Goal: Transaction & Acquisition: Purchase product/service

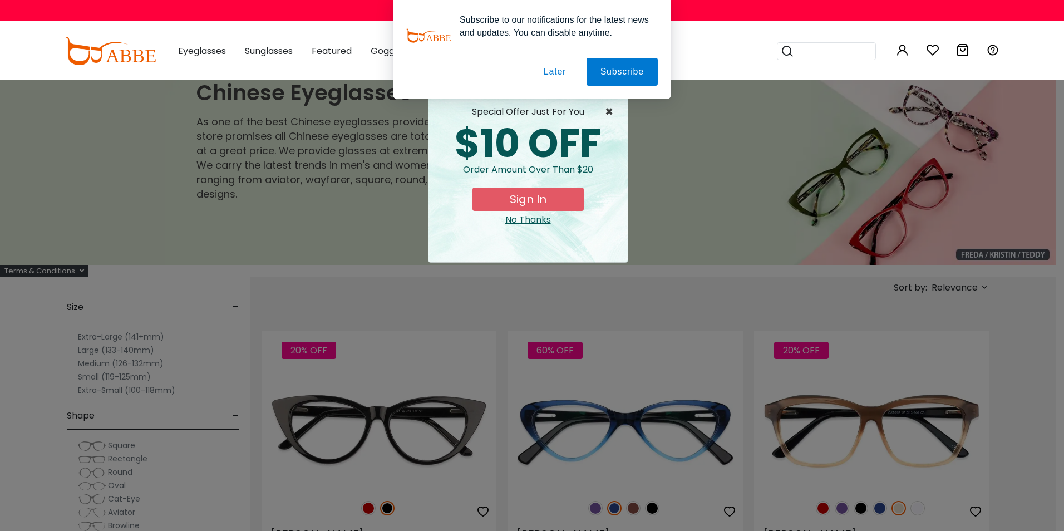
click at [608, 110] on span "×" at bounding box center [612, 111] width 14 height 13
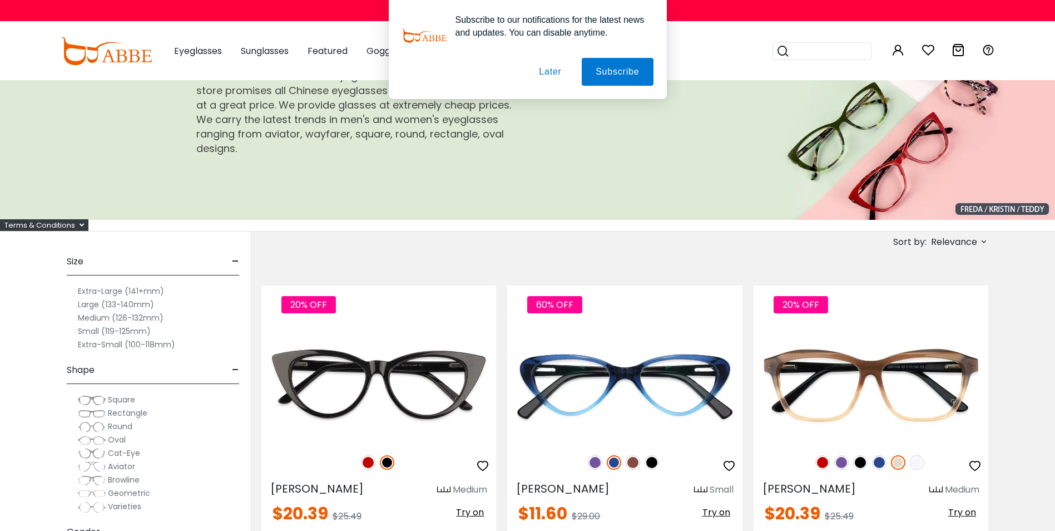
scroll to position [167, 0]
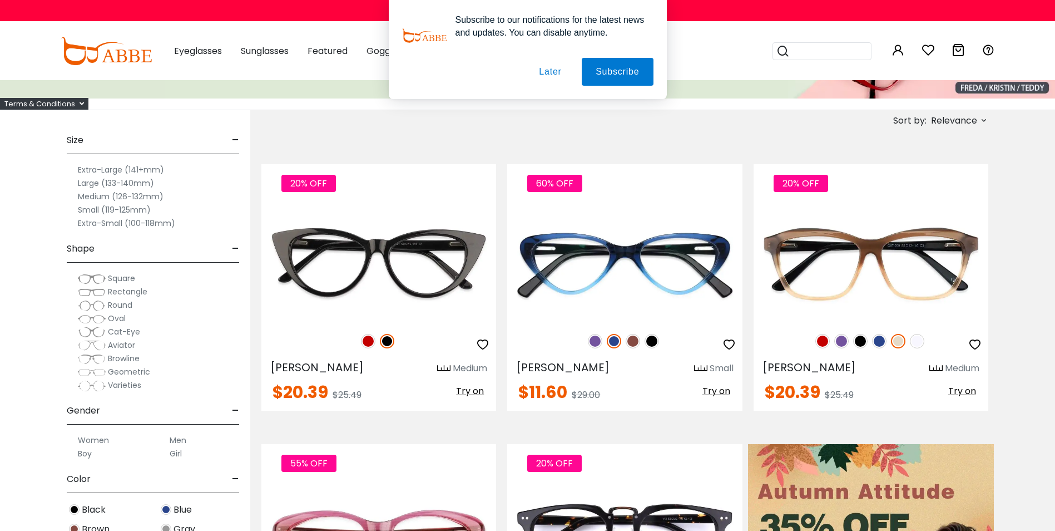
click at [176, 439] on label "Men" at bounding box center [178, 439] width 17 height 13
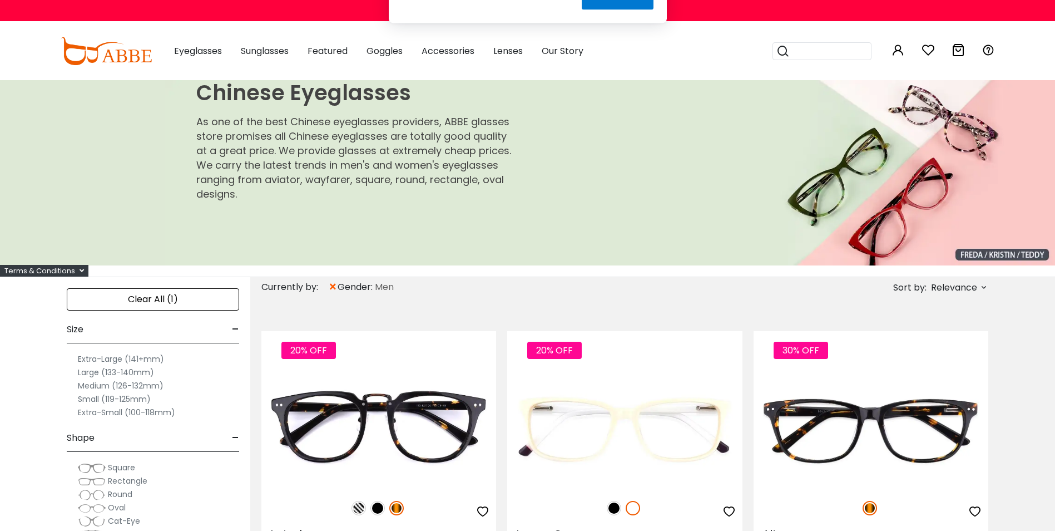
click at [0, 0] on button "Later" at bounding box center [0, 0] width 0 height 0
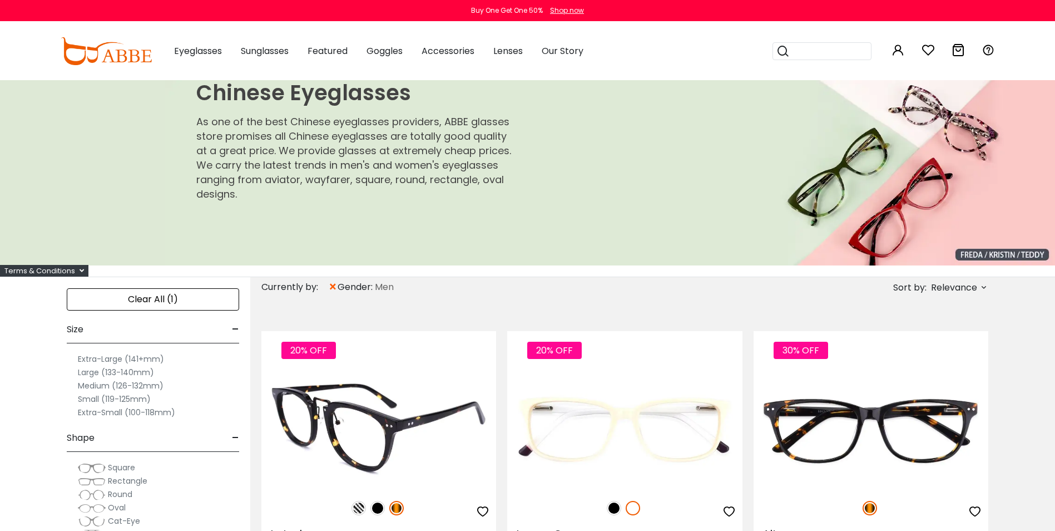
click at [321, 456] on img at bounding box center [379, 429] width 235 height 117
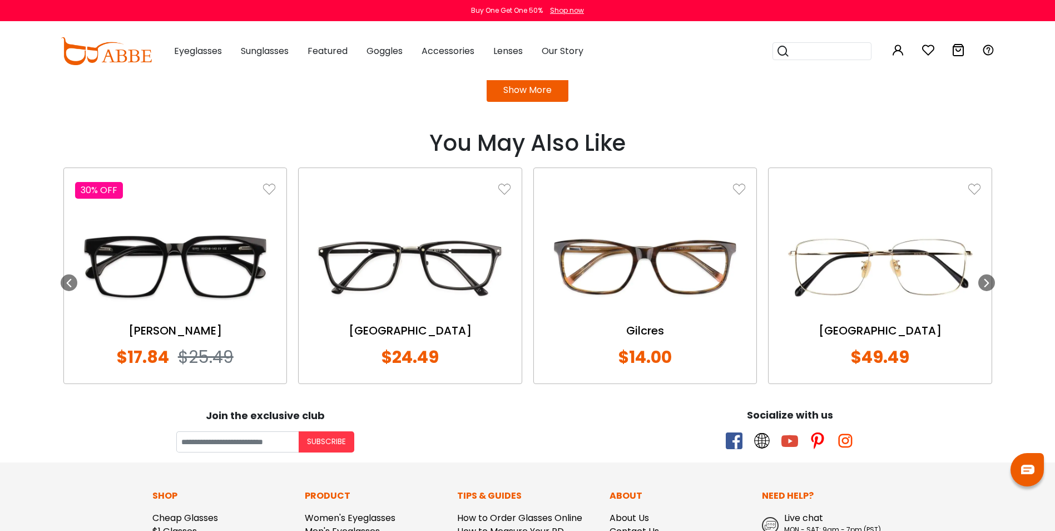
scroll to position [1574, 0]
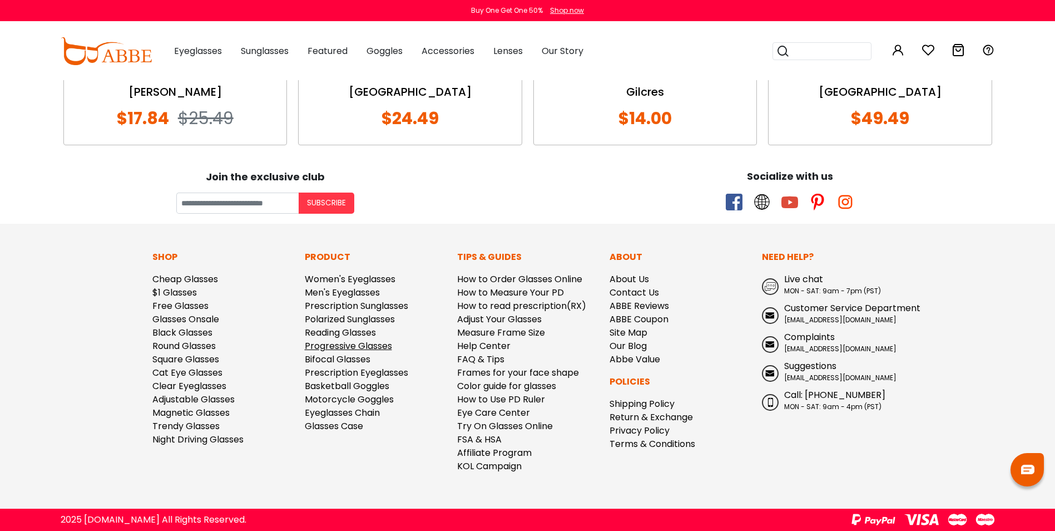
click at [332, 346] on link "Progressive Glasses" at bounding box center [348, 345] width 87 height 13
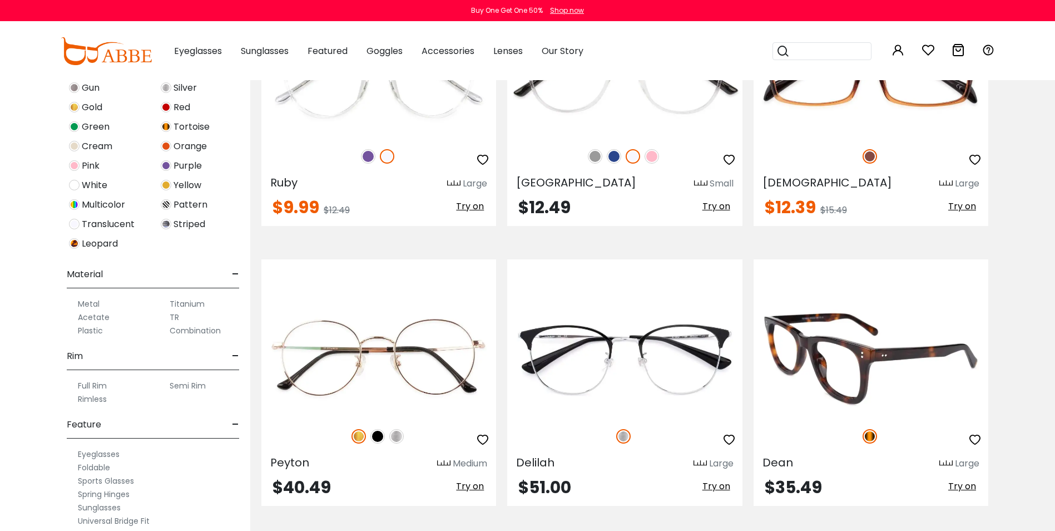
scroll to position [4507, 0]
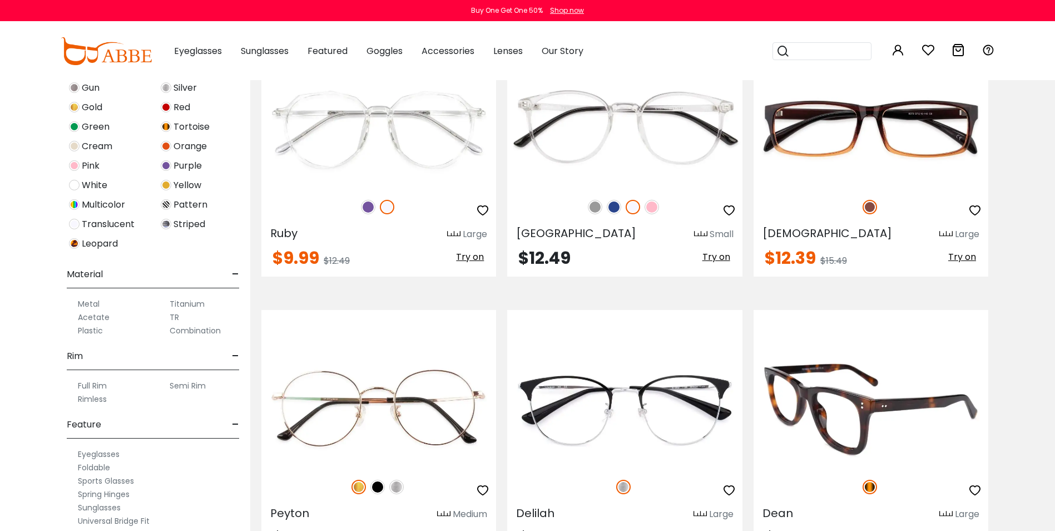
click at [845, 416] on img at bounding box center [871, 408] width 235 height 117
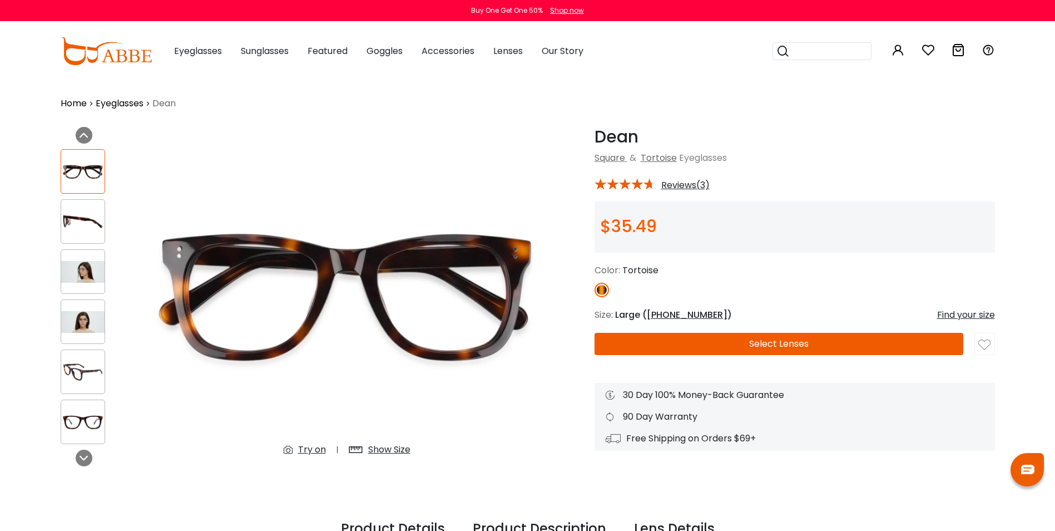
click at [95, 269] on img at bounding box center [82, 272] width 43 height 22
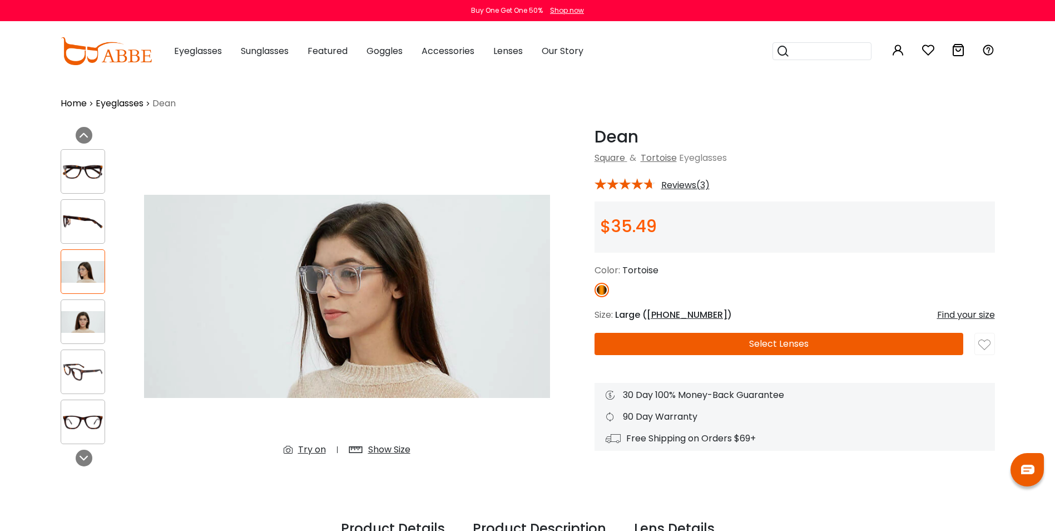
click at [80, 325] on img at bounding box center [82, 322] width 43 height 22
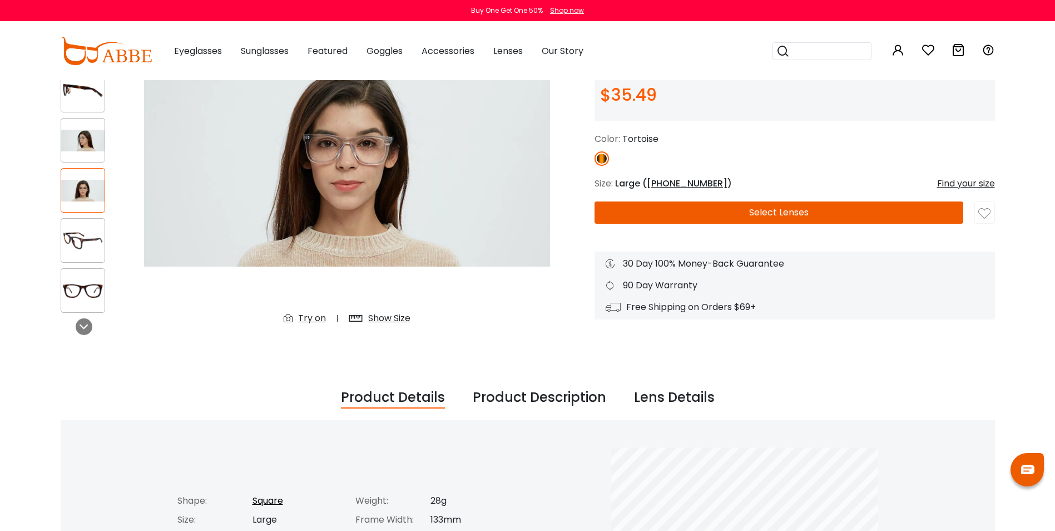
scroll to position [167, 0]
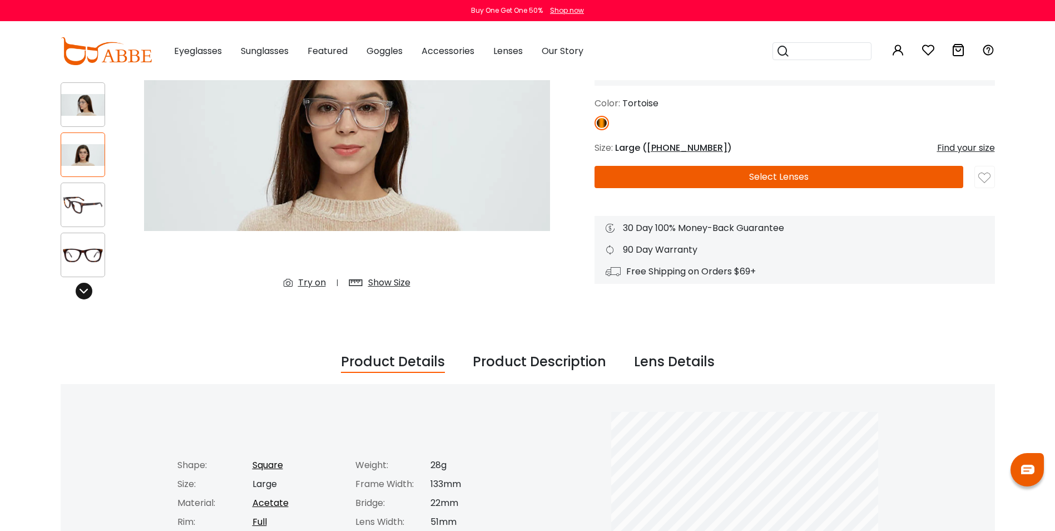
click at [79, 290] on div at bounding box center [84, 291] width 17 height 17
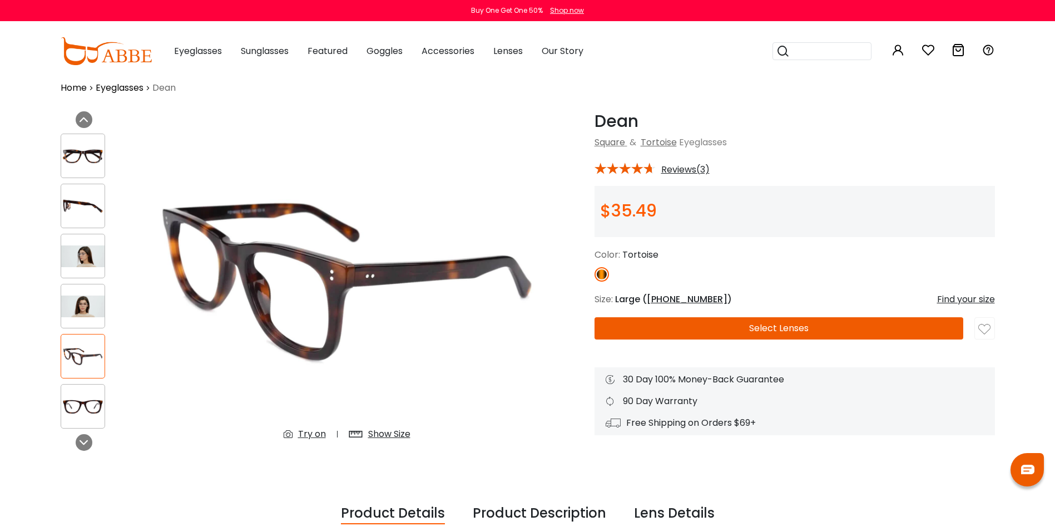
scroll to position [0, 0]
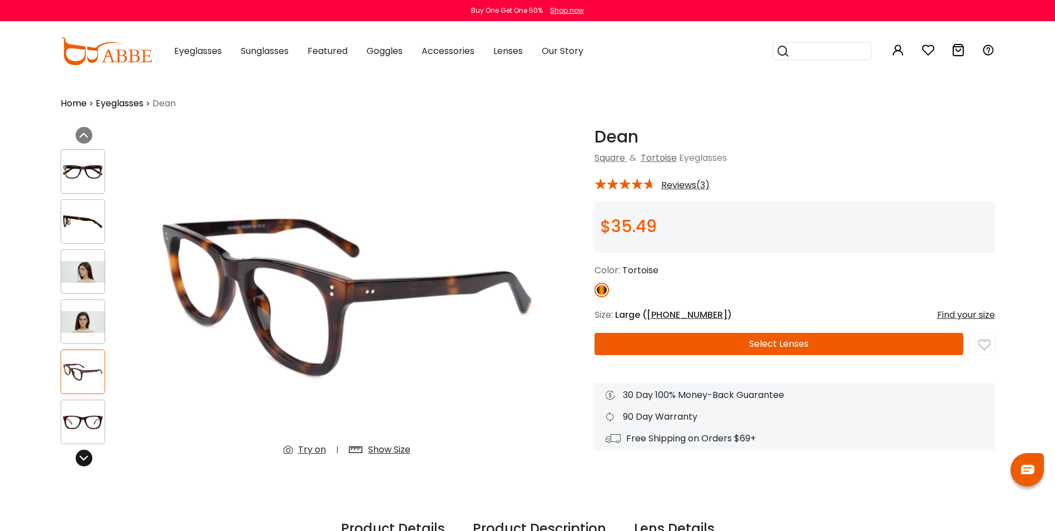
click at [84, 456] on icon at bounding box center [84, 457] width 9 height 9
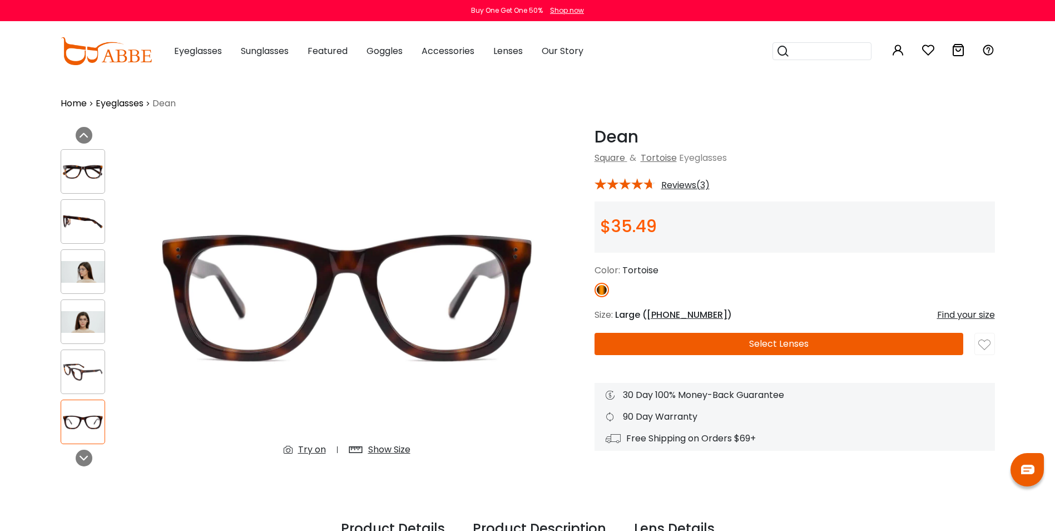
click at [91, 425] on img at bounding box center [82, 422] width 43 height 22
click at [87, 370] on img at bounding box center [82, 372] width 43 height 22
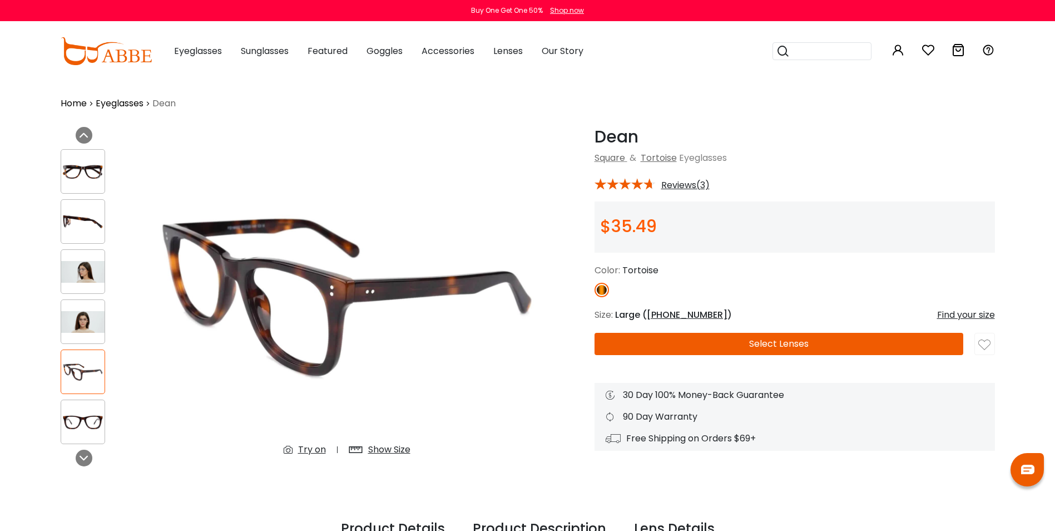
click at [87, 311] on img at bounding box center [82, 322] width 43 height 22
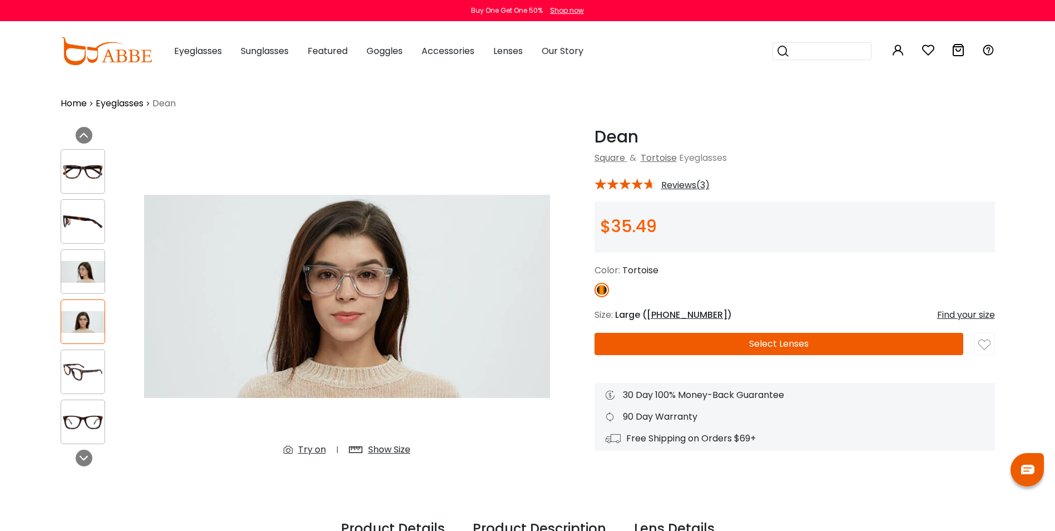
click at [79, 272] on img at bounding box center [82, 272] width 43 height 22
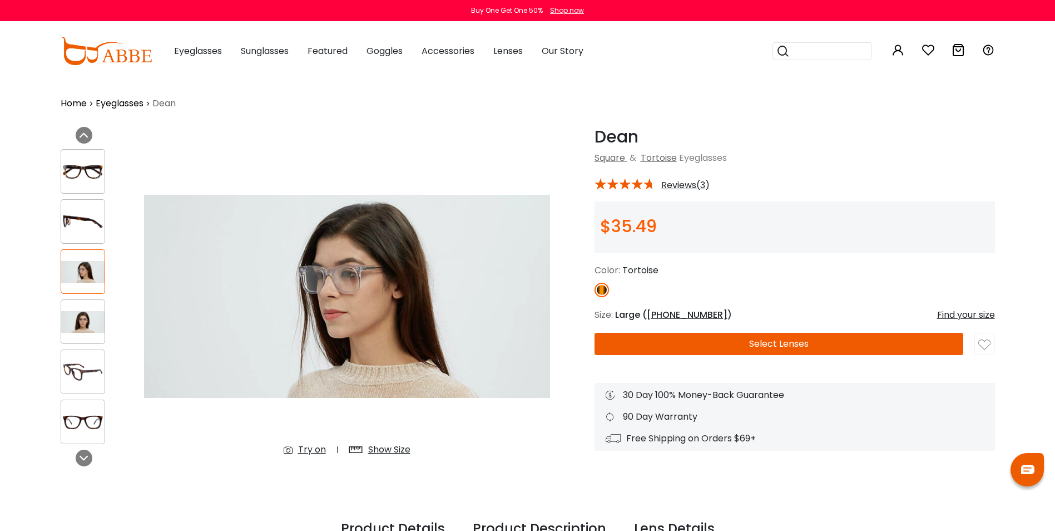
click at [802, 343] on button "Select Lenses" at bounding box center [779, 344] width 369 height 22
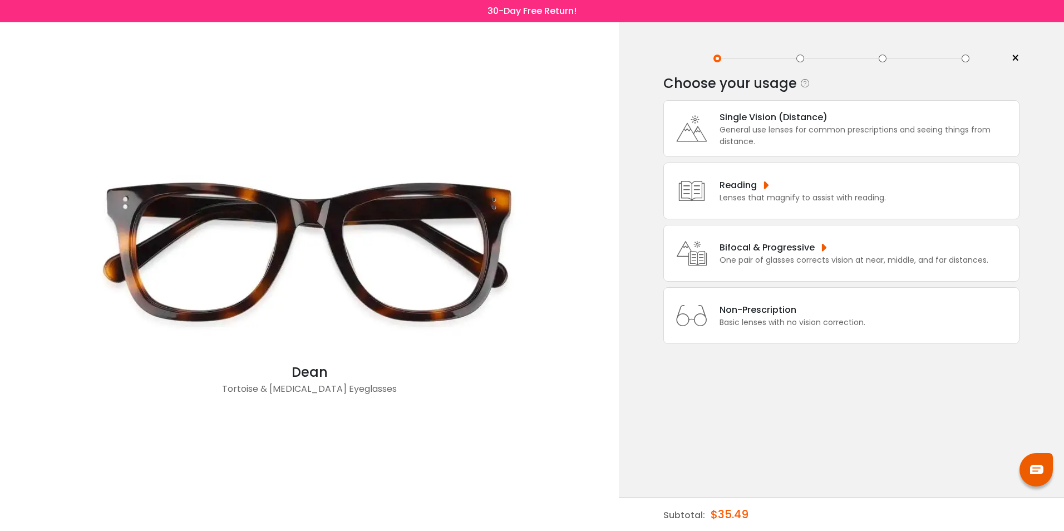
click at [811, 243] on div "Bifocal & Progressive" at bounding box center [853, 247] width 269 height 14
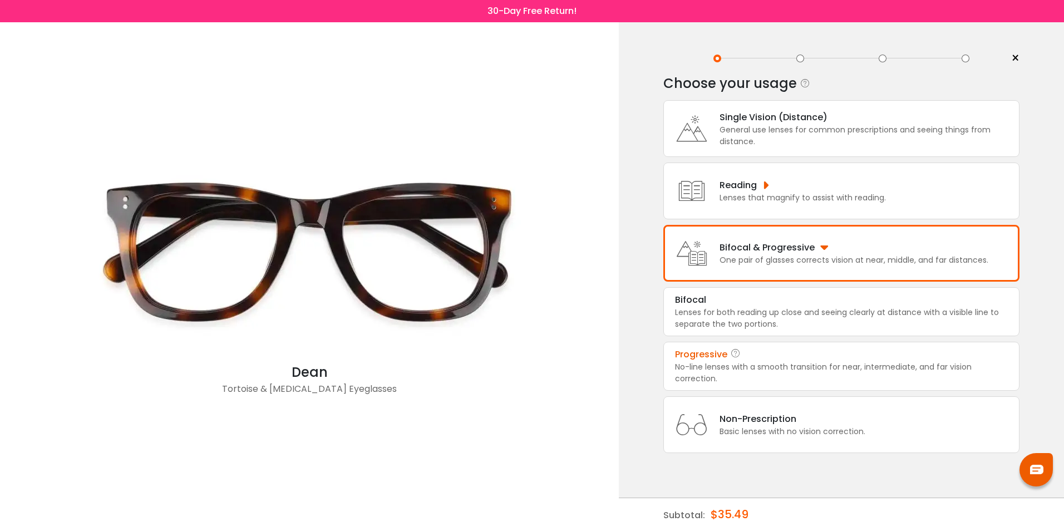
click at [697, 354] on div "Progressive" at bounding box center [701, 354] width 52 height 13
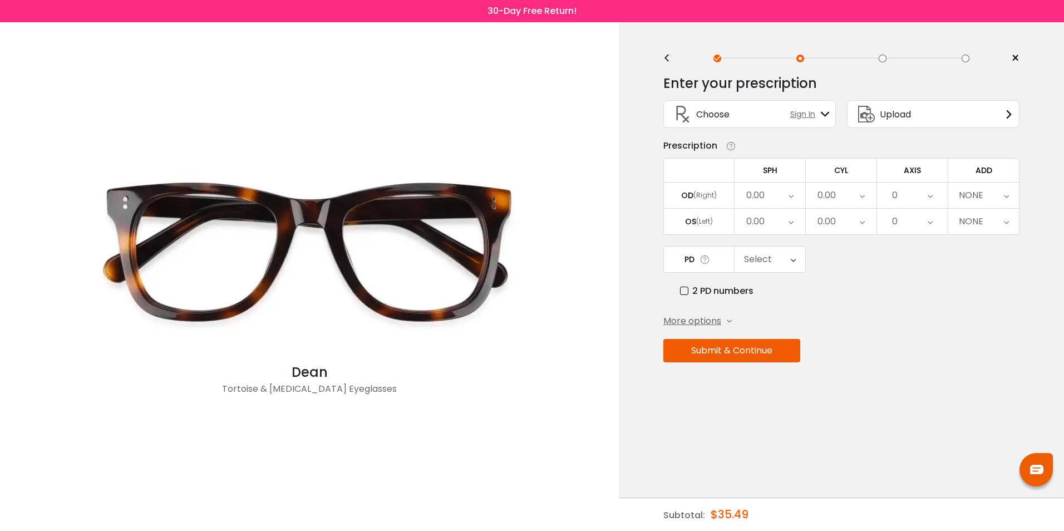
click at [787, 195] on div "0.00" at bounding box center [769, 195] width 71 height 26
click at [777, 209] on li "-1.00" at bounding box center [769, 211] width 71 height 20
click at [848, 193] on div "0.00" at bounding box center [841, 195] width 71 height 26
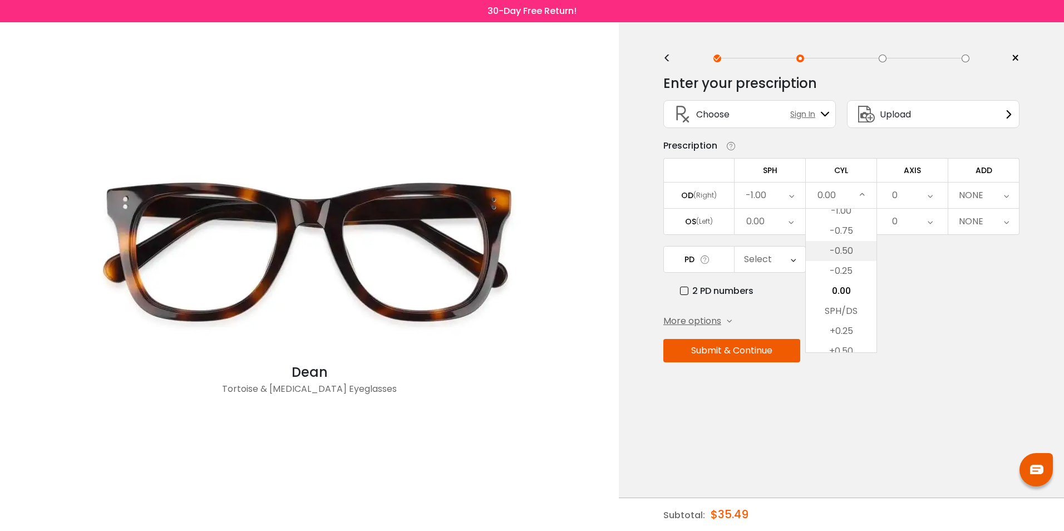
click at [848, 253] on li "-0.50" at bounding box center [841, 251] width 71 height 20
click at [915, 192] on div "0" at bounding box center [912, 195] width 71 height 26
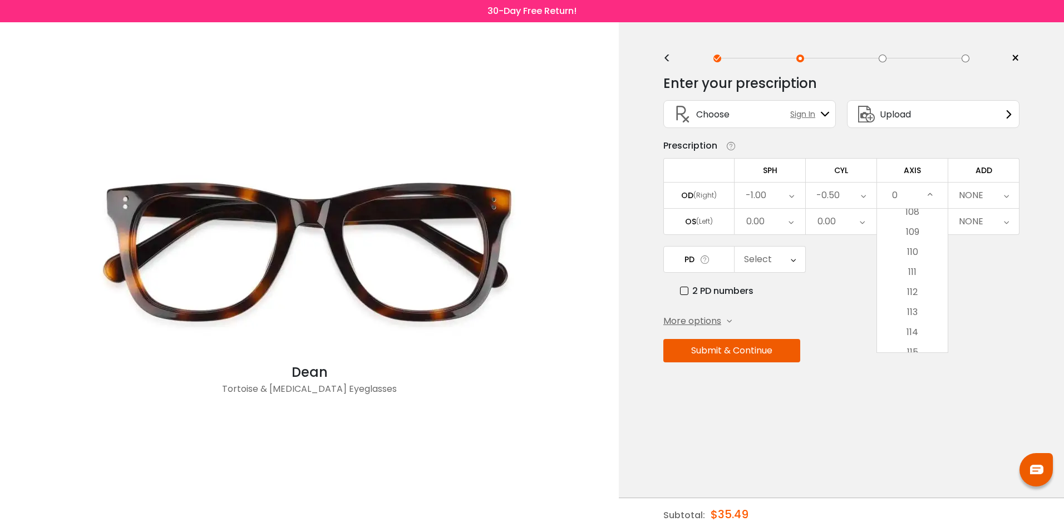
scroll to position [2003, 0]
click at [915, 256] on li "102" at bounding box center [912, 259] width 71 height 20
click at [1007, 195] on icon at bounding box center [1006, 195] width 5 height 26
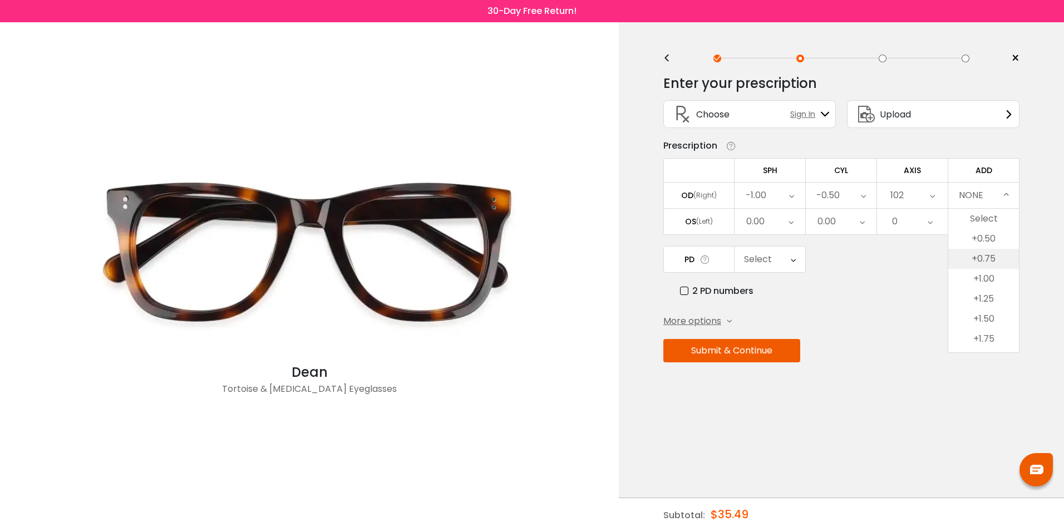
scroll to position [137, 0]
click at [986, 262] on li "+2.50" at bounding box center [983, 262] width 71 height 20
click at [791, 259] on icon at bounding box center [793, 259] width 5 height 26
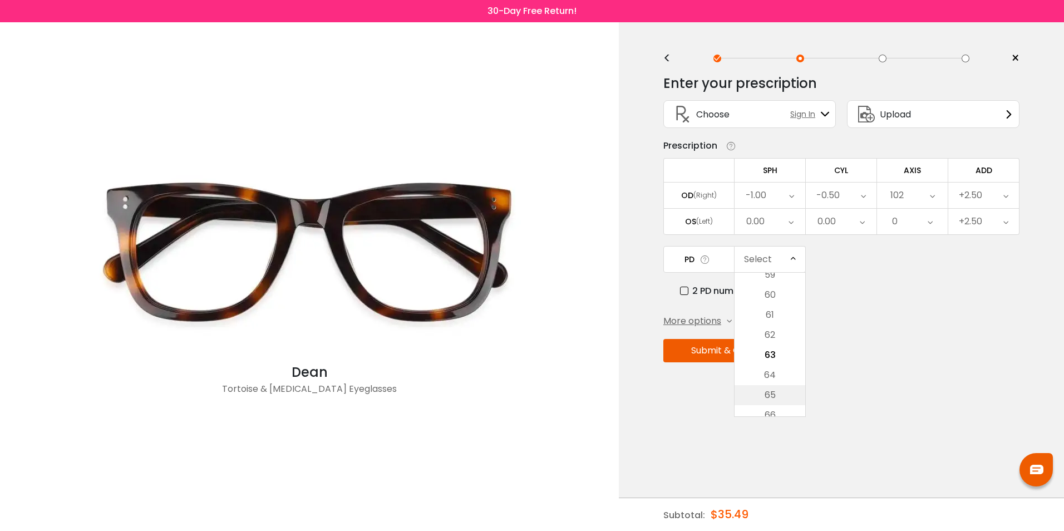
scroll to position [435, 0]
click at [771, 349] on li "71" at bounding box center [769, 348] width 71 height 20
click at [759, 350] on button "Submit & Continue" at bounding box center [731, 350] width 137 height 23
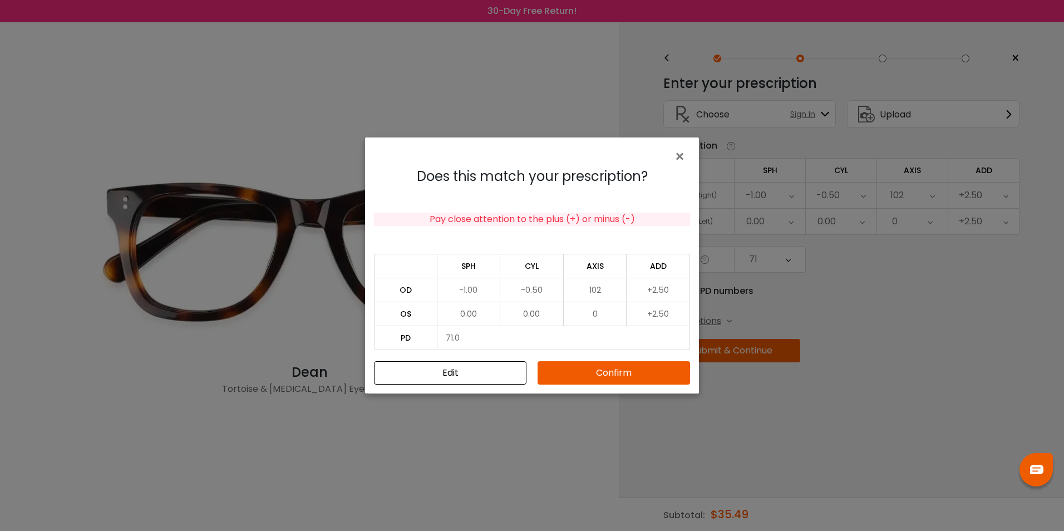
click at [619, 364] on button "Confirm" at bounding box center [613, 372] width 152 height 23
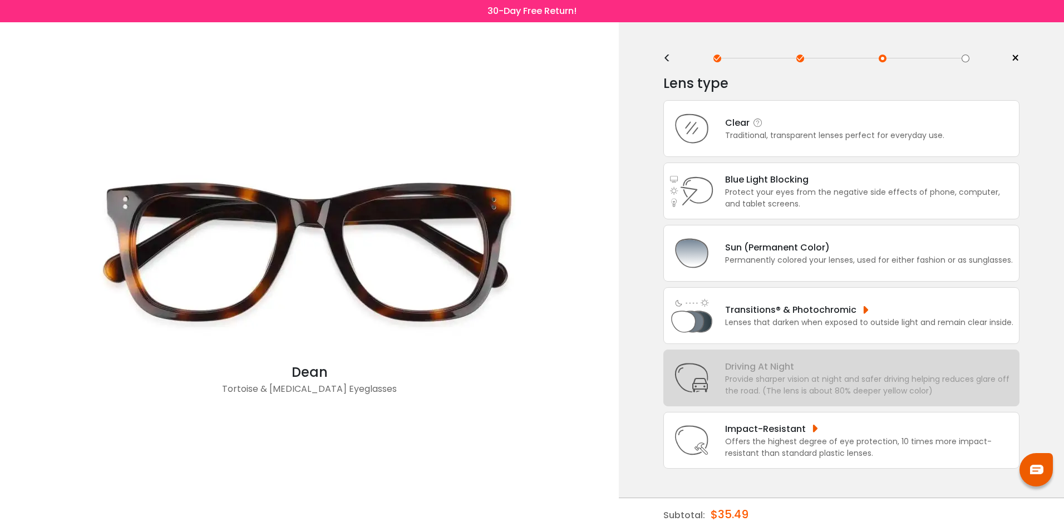
click at [811, 135] on div "Traditional, transparent lenses perfect for everyday use." at bounding box center [834, 136] width 219 height 12
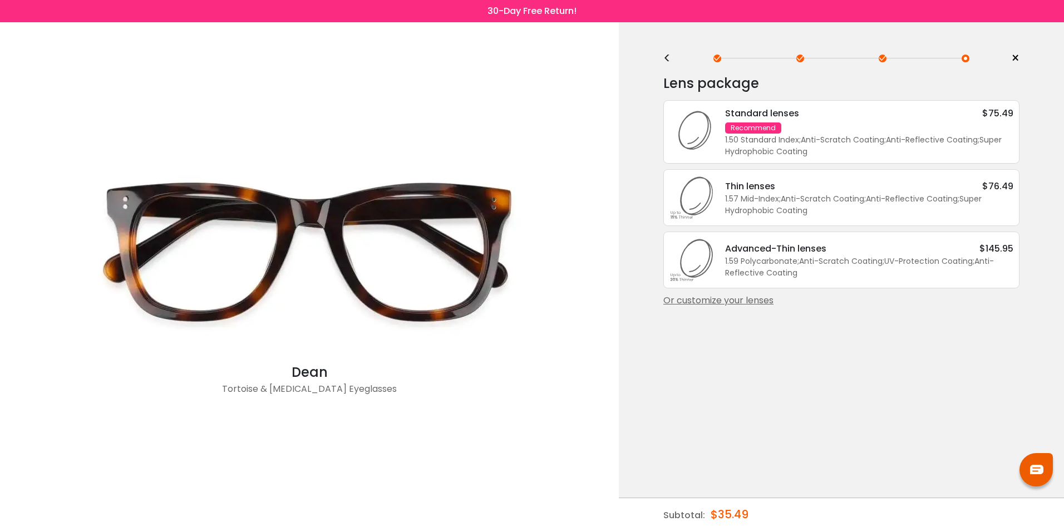
click at [749, 197] on div "1.57 Mid-Index ; Anti-Scratch Coating ; Anti-Reflective Coating ; Super Hydroph…" at bounding box center [869, 204] width 288 height 23
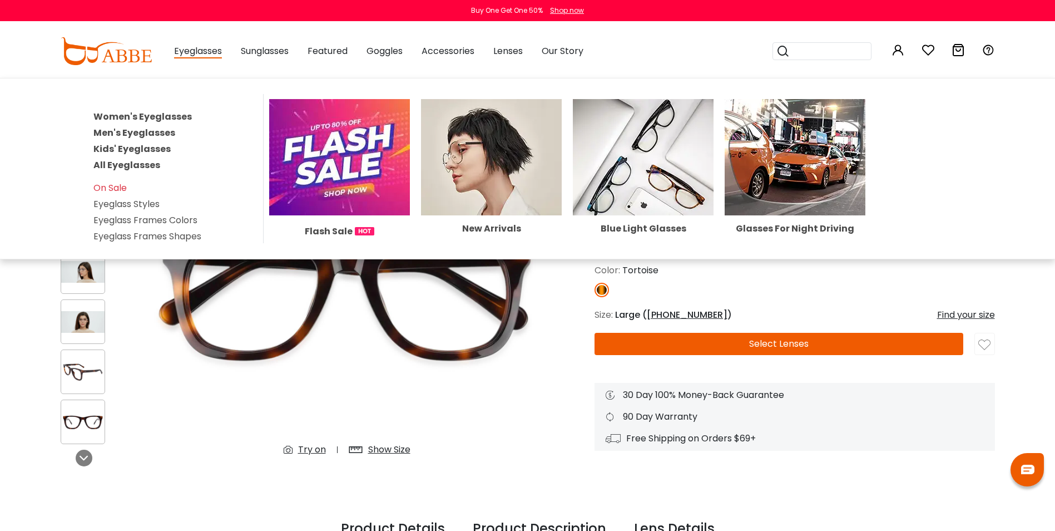
click at [162, 132] on link "Men's Eyeglasses" at bounding box center [134, 132] width 82 height 13
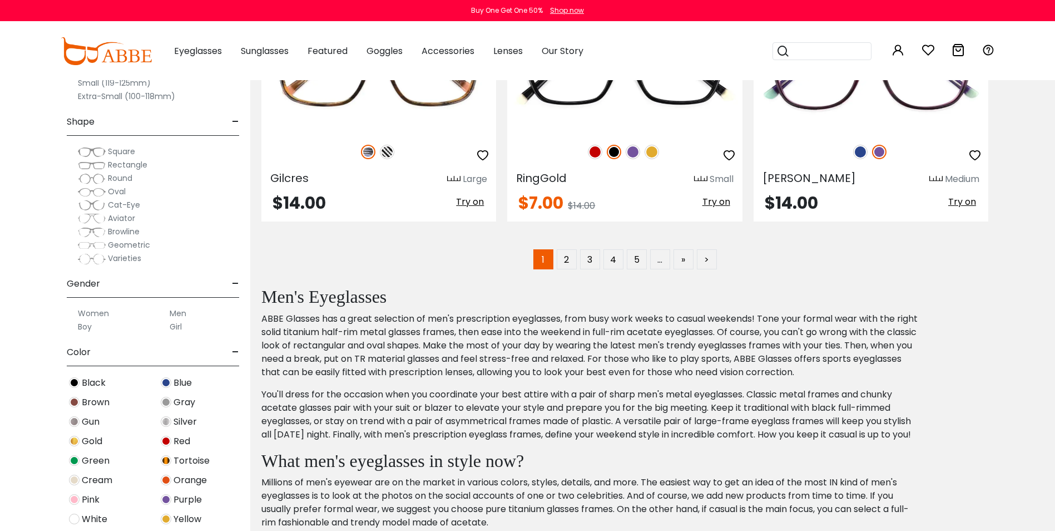
scroll to position [5675, 0]
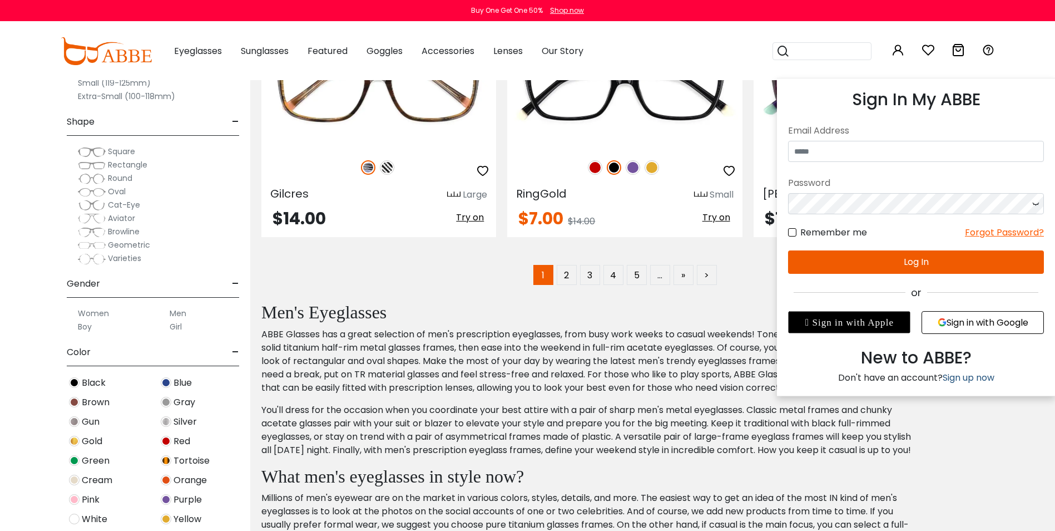
click at [975, 377] on link "Sign up now" at bounding box center [969, 377] width 52 height 13
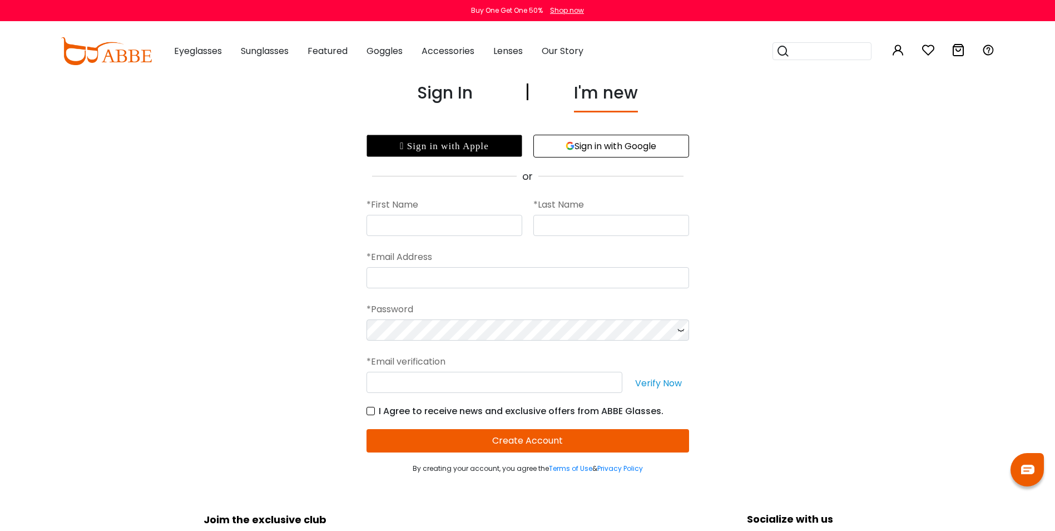
click at [637, 146] on button "Sign in with Google" at bounding box center [612, 146] width 156 height 23
click at [609, 145] on button "Sign in with Google" at bounding box center [612, 146] width 156 height 23
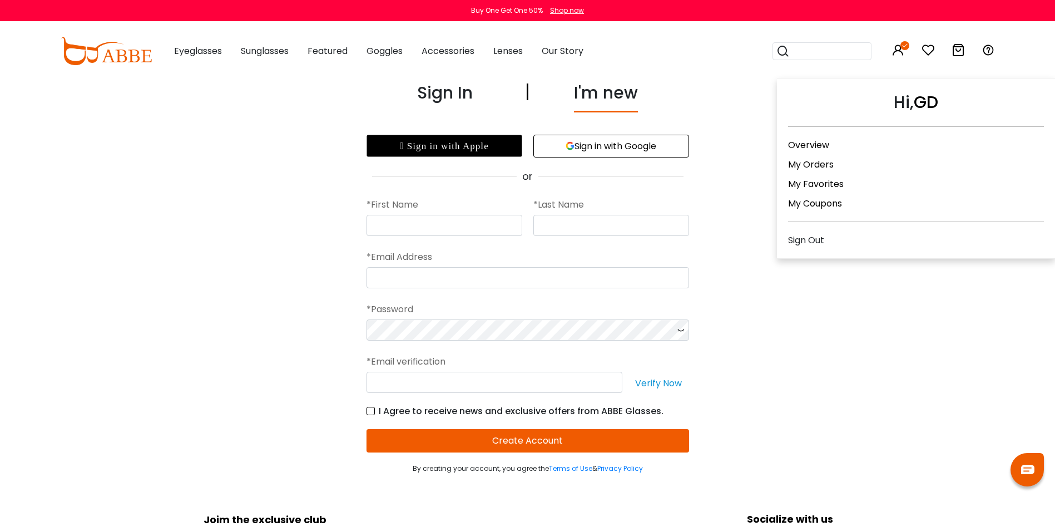
click at [818, 165] on link "My Orders" at bounding box center [811, 164] width 46 height 13
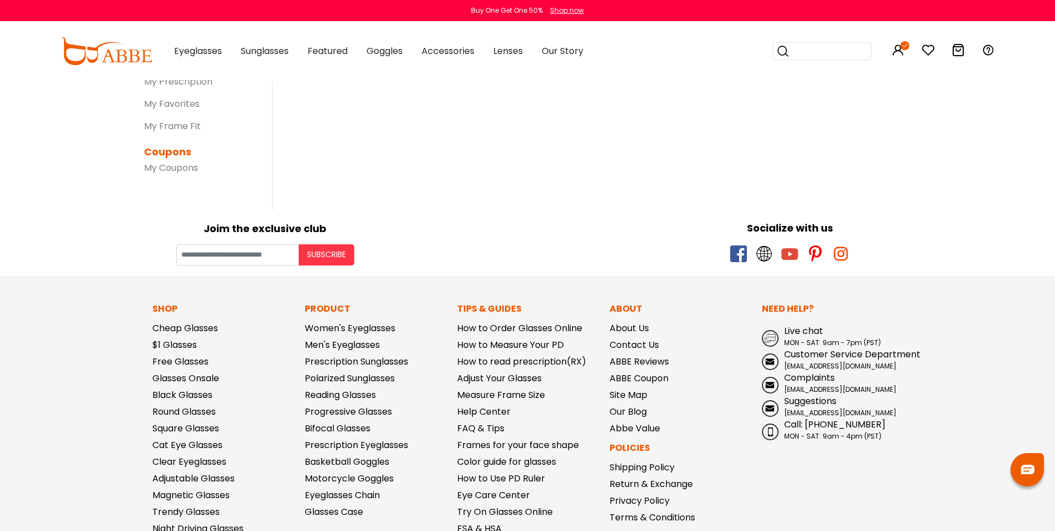
scroll to position [334, 0]
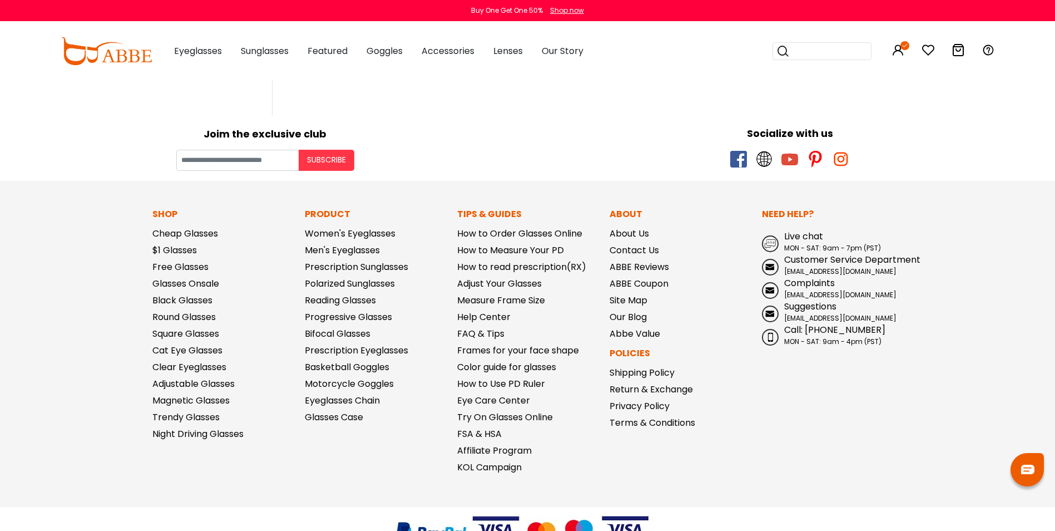
click at [578, 9] on div "Shop now" at bounding box center [567, 11] width 34 height 10
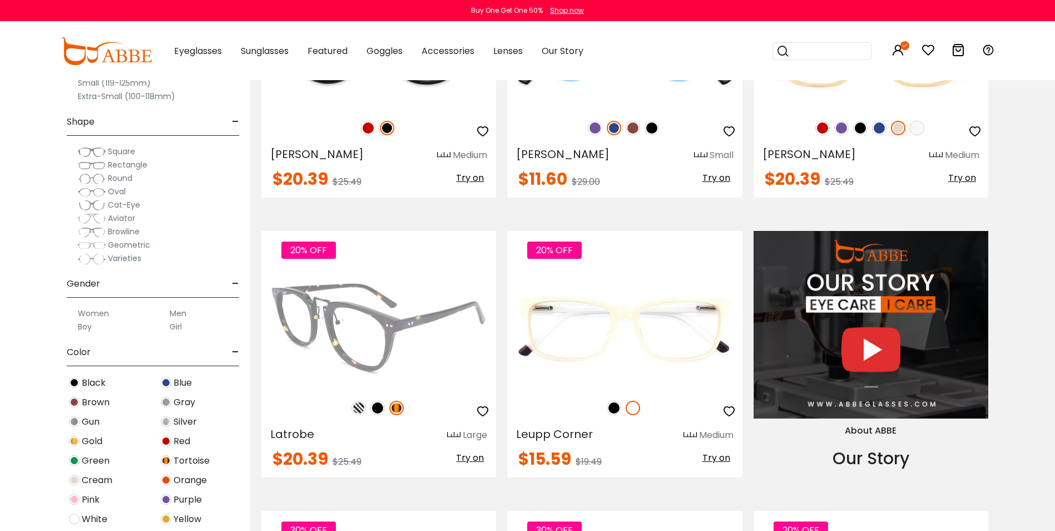
scroll to position [1002, 0]
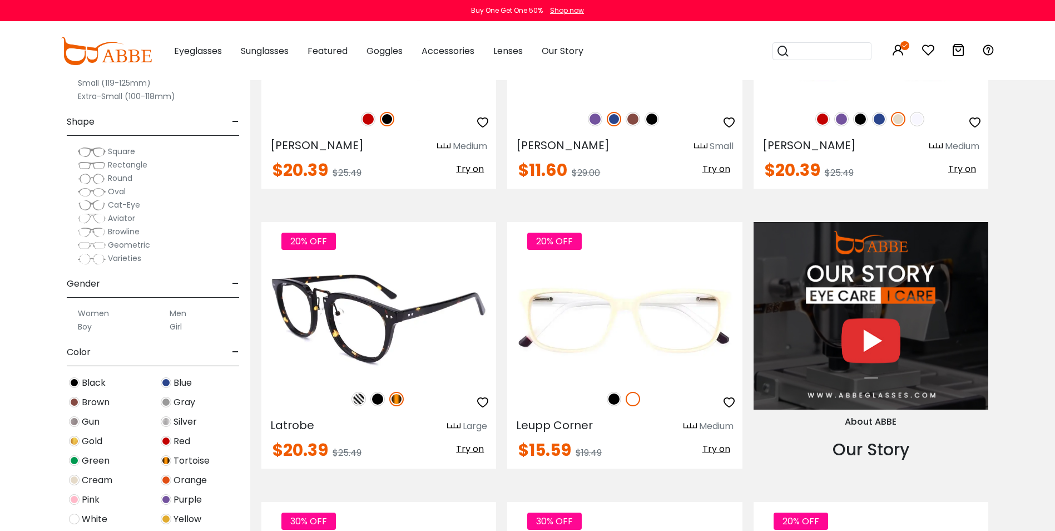
click at [331, 298] on img at bounding box center [379, 320] width 235 height 117
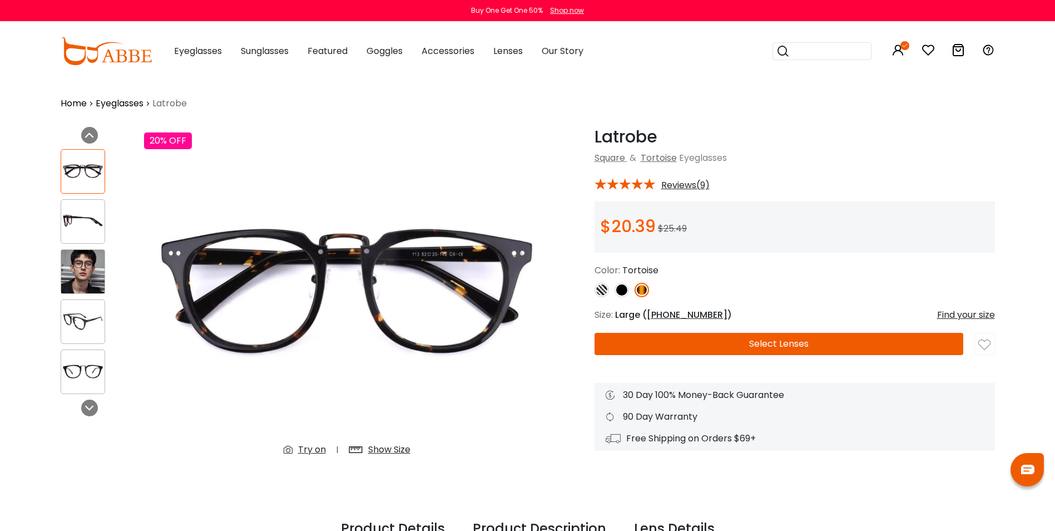
click at [799, 343] on button "Select Lenses" at bounding box center [779, 344] width 369 height 22
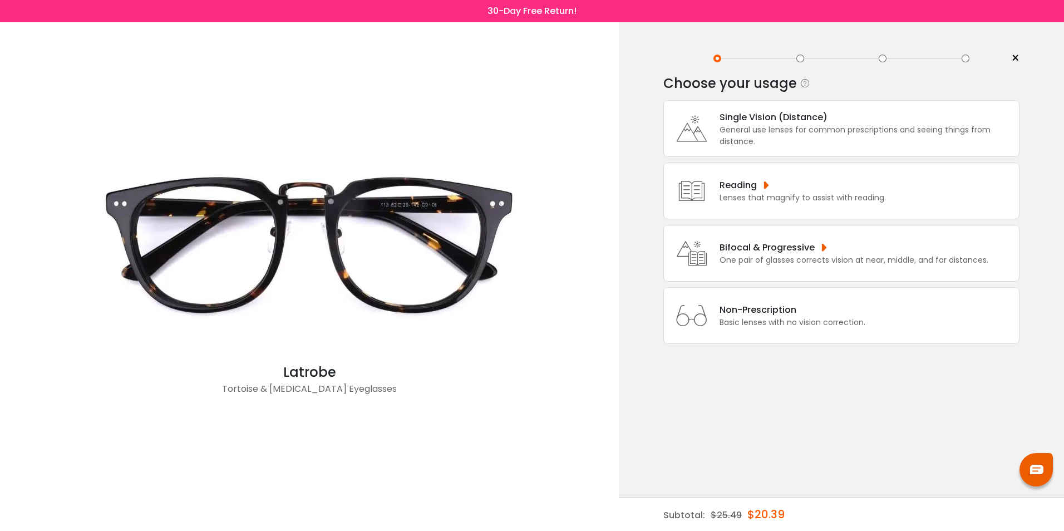
click at [793, 245] on div "Bifocal & Progressive" at bounding box center [853, 247] width 269 height 14
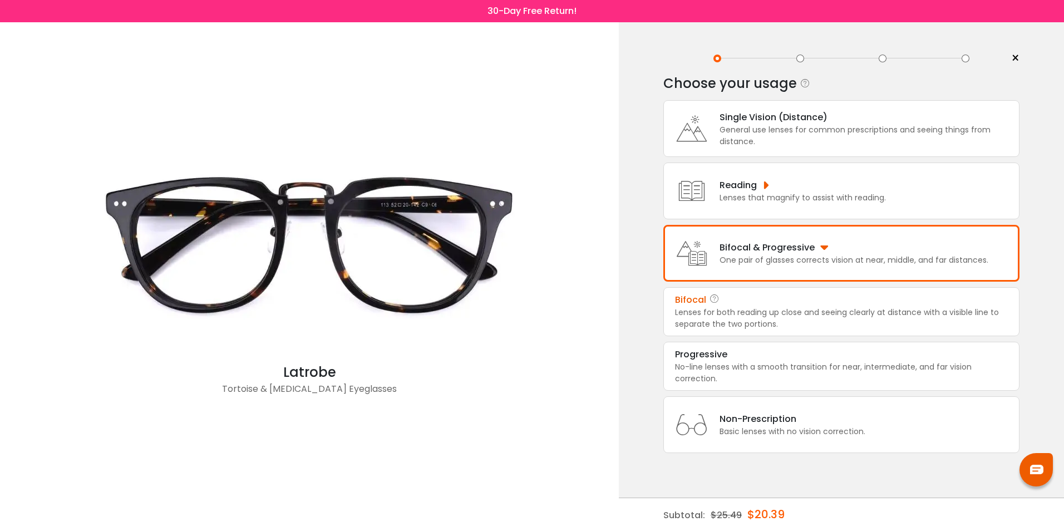
click at [692, 298] on div "Bifocal" at bounding box center [690, 299] width 31 height 13
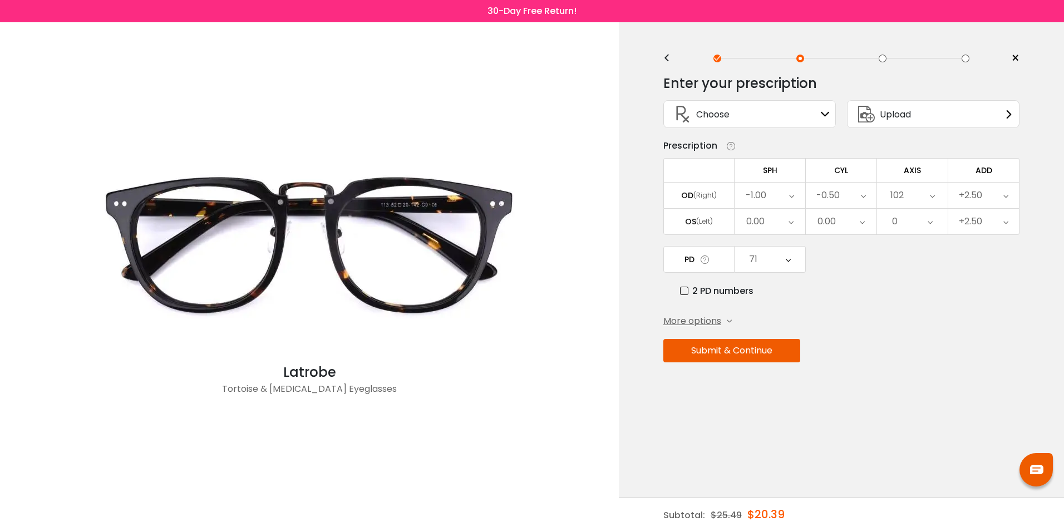
click at [933, 110] on div "Upload" at bounding box center [933, 114] width 172 height 28
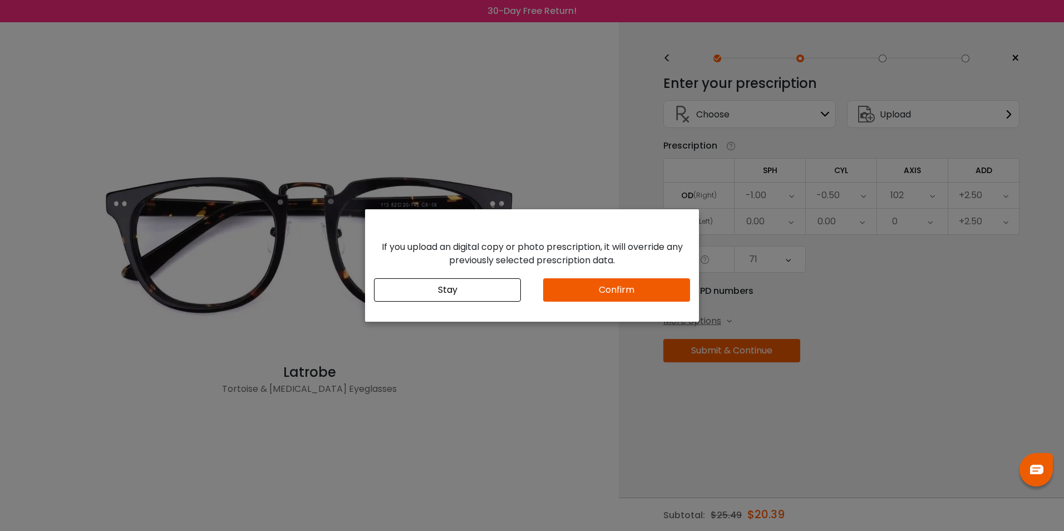
click at [913, 348] on div "If you upload an digital copy or photo prescription, it will override any previ…" at bounding box center [532, 265] width 1064 height 531
drag, startPoint x: 421, startPoint y: 378, endPoint x: 96, endPoint y: 207, distance: 367.1
click at [399, 370] on div "If you upload an digital copy or photo prescription, it will override any previ…" at bounding box center [532, 265] width 1064 height 531
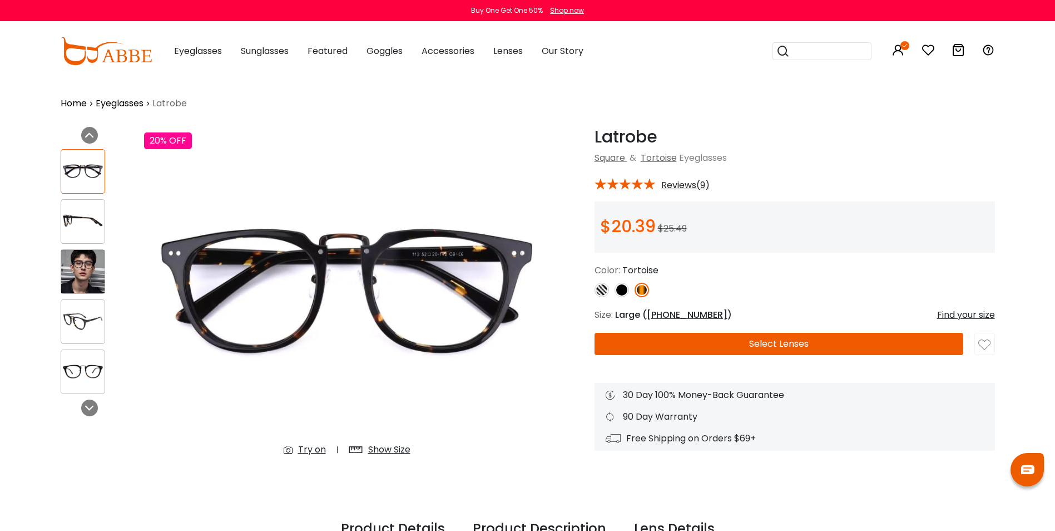
click at [80, 269] on img at bounding box center [82, 271] width 43 height 43
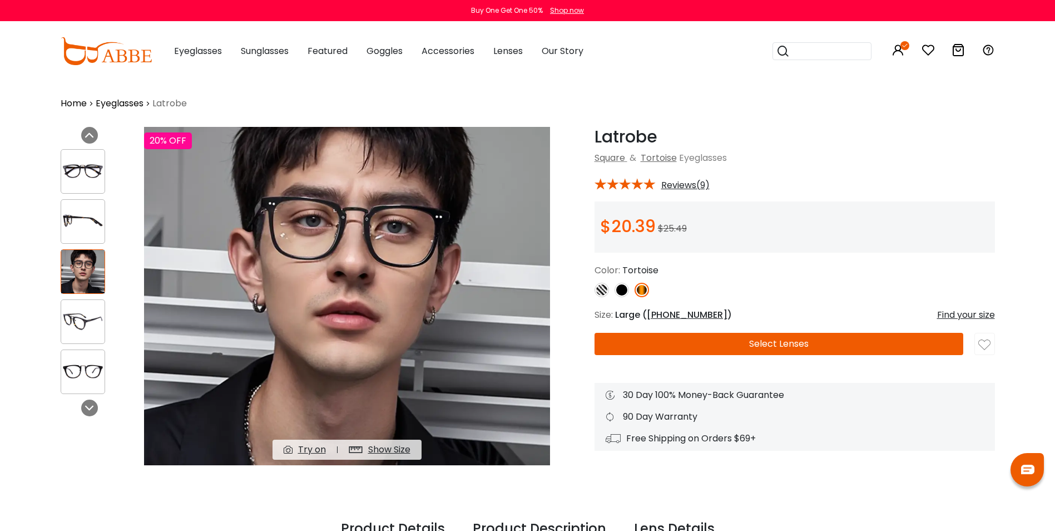
click at [92, 168] on img at bounding box center [82, 172] width 43 height 22
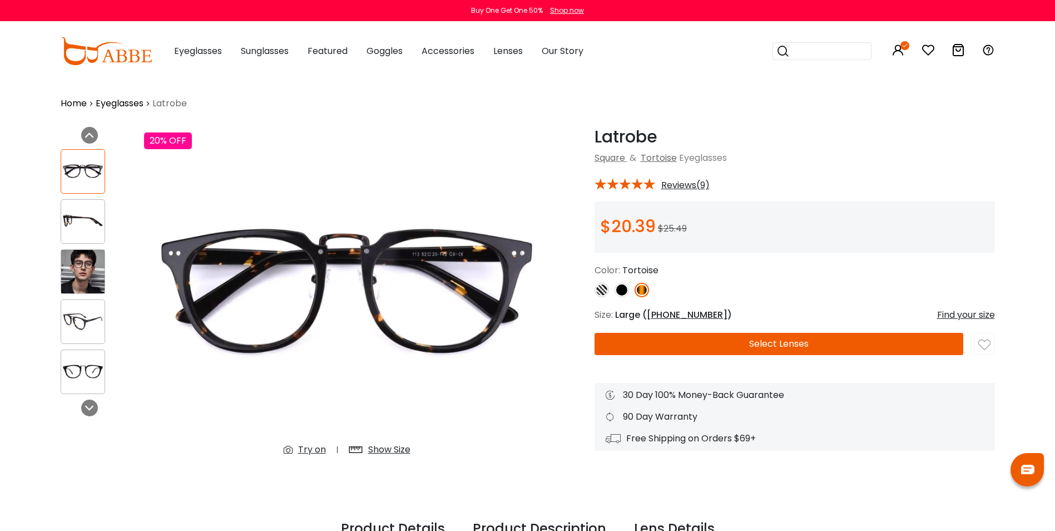
click at [87, 278] on img at bounding box center [82, 271] width 43 height 43
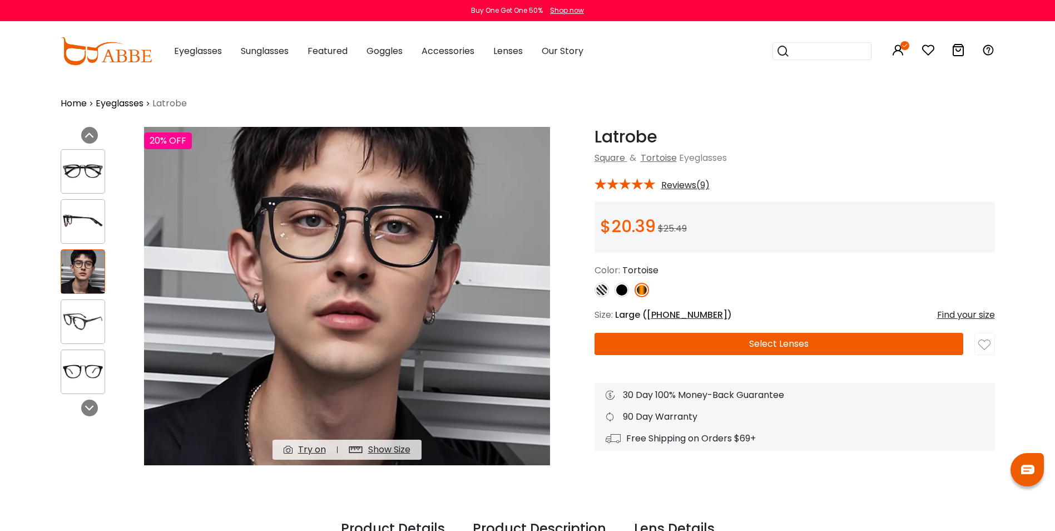
click at [87, 176] on img at bounding box center [82, 172] width 43 height 22
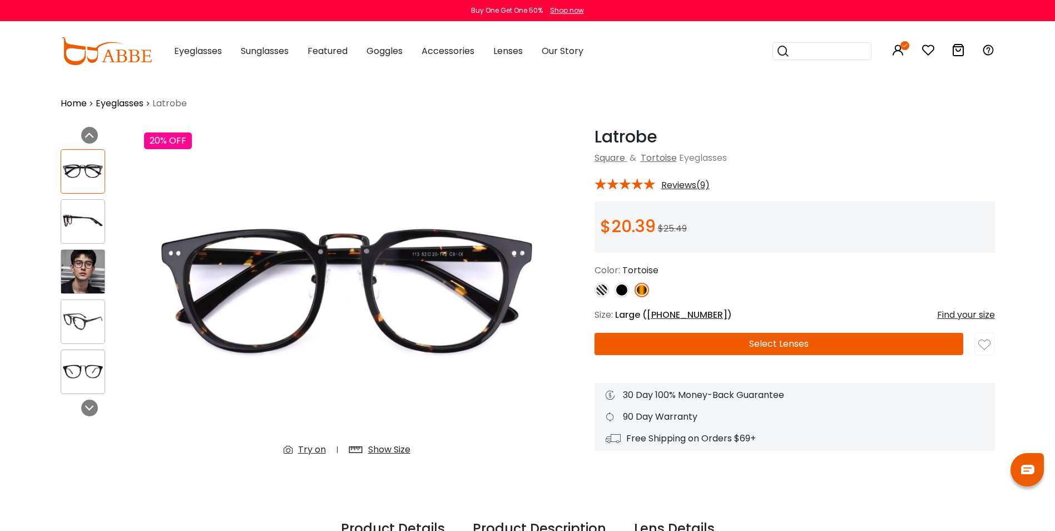
click at [68, 318] on img at bounding box center [82, 322] width 43 height 22
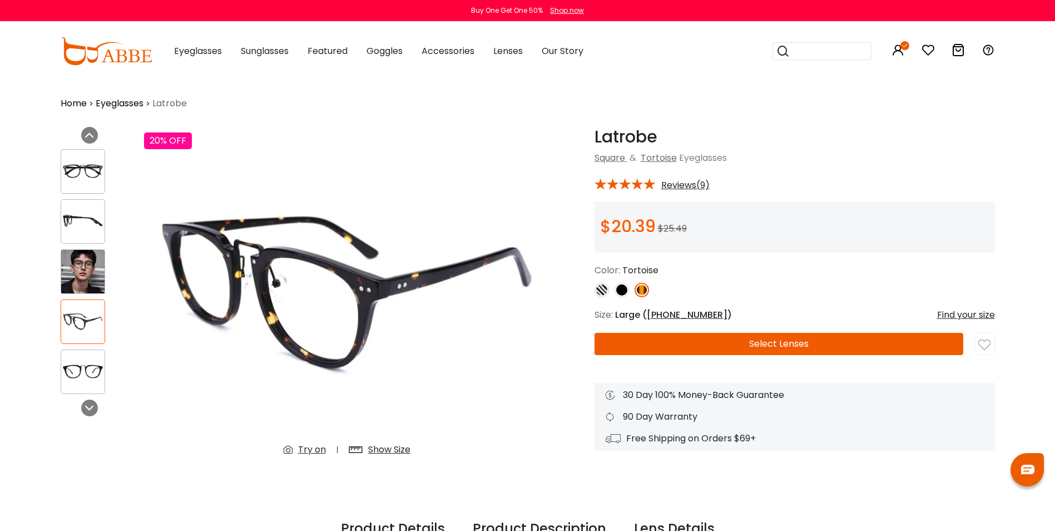
click at [680, 182] on span "Reviews(9)" at bounding box center [686, 185] width 48 height 10
click at [682, 184] on span "Reviews(9)" at bounding box center [686, 185] width 48 height 10
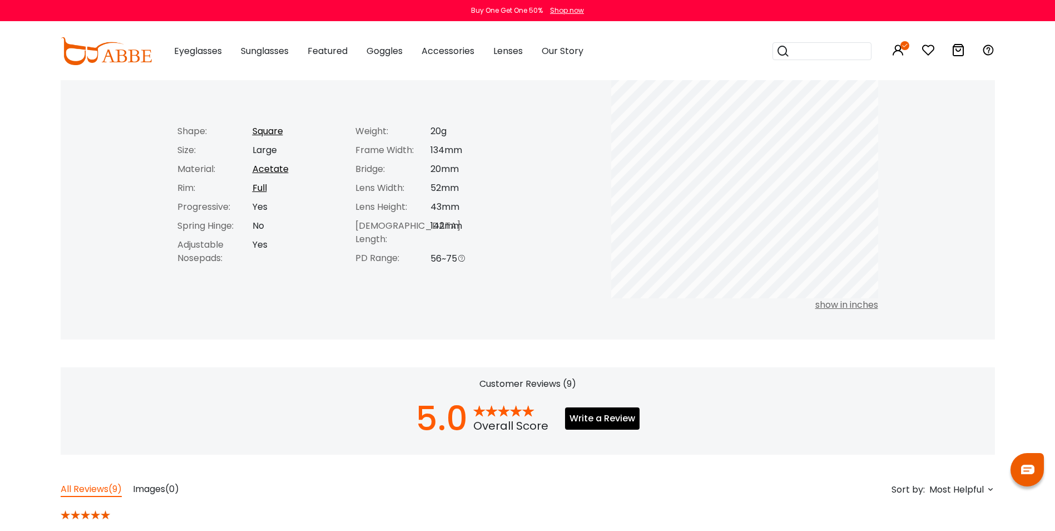
scroll to position [1002, 0]
